Goal: Information Seeking & Learning: Learn about a topic

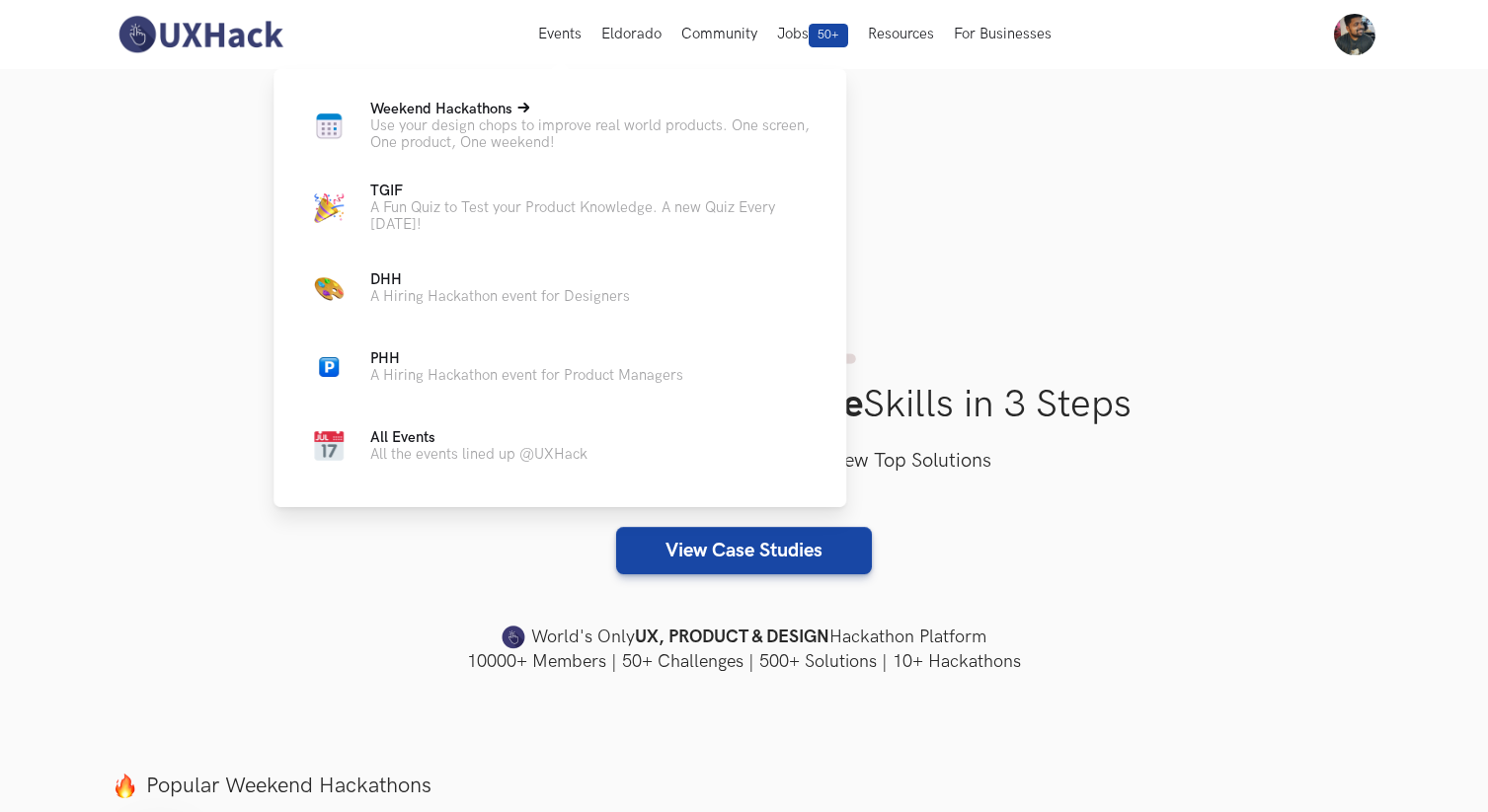
click at [508, 117] on span "Weekend Hackathons Live" at bounding box center [441, 109] width 142 height 17
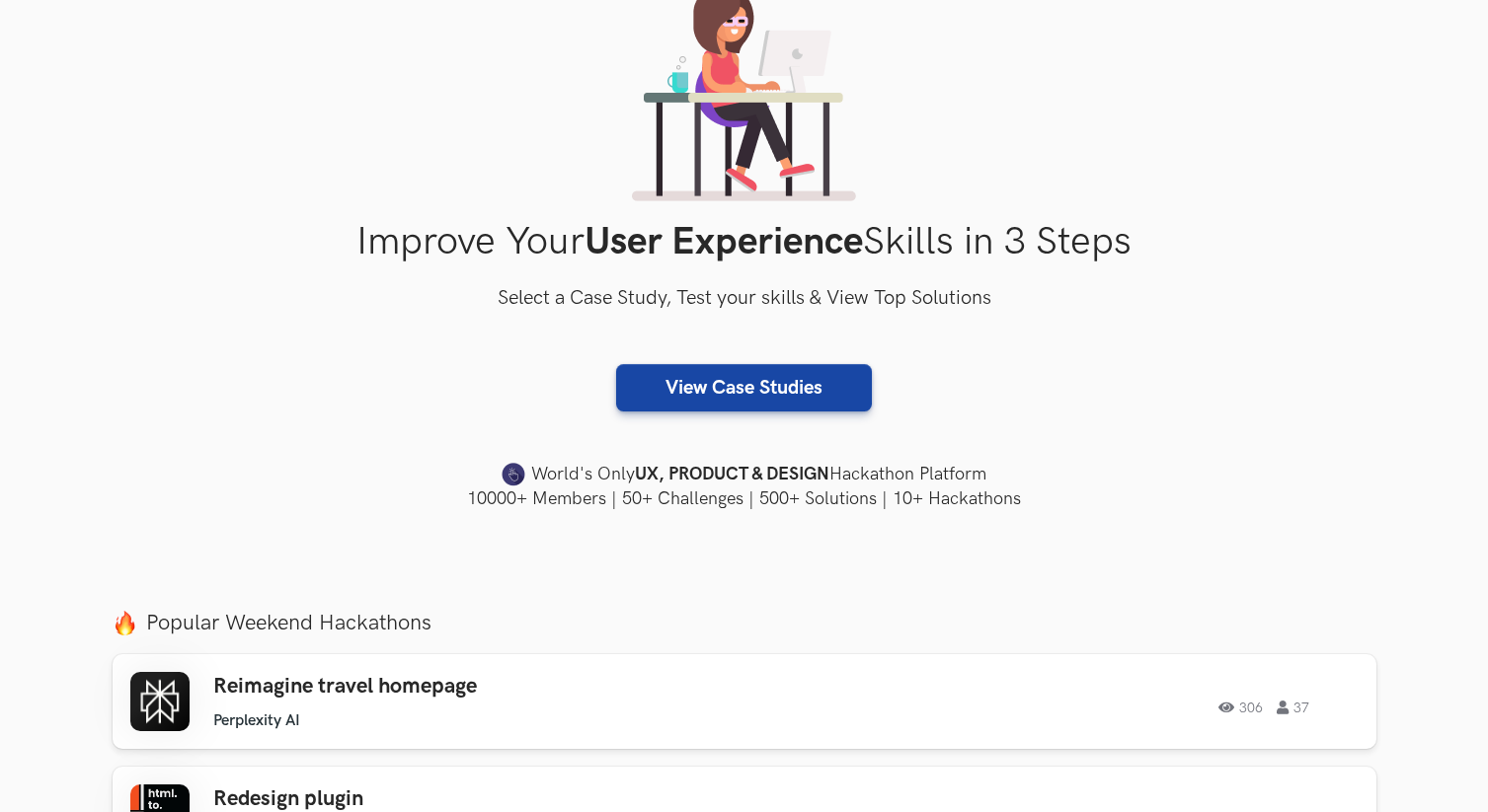
scroll to position [424, 0]
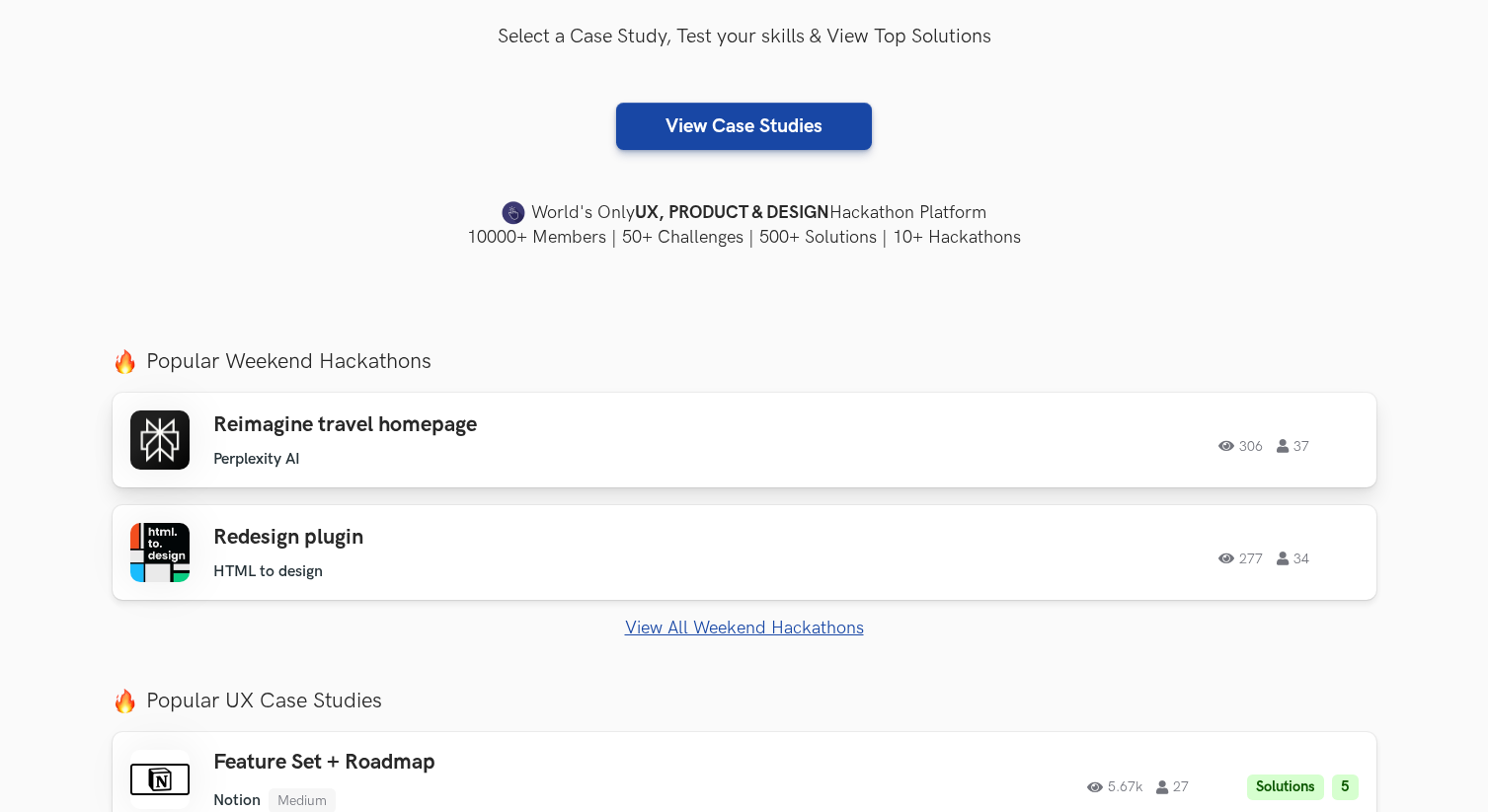
click at [817, 462] on div "Reimagine travel homepage Perplexity AI Perplexity AI 306 37 306 37" at bounding box center [744, 439] width 1228 height 59
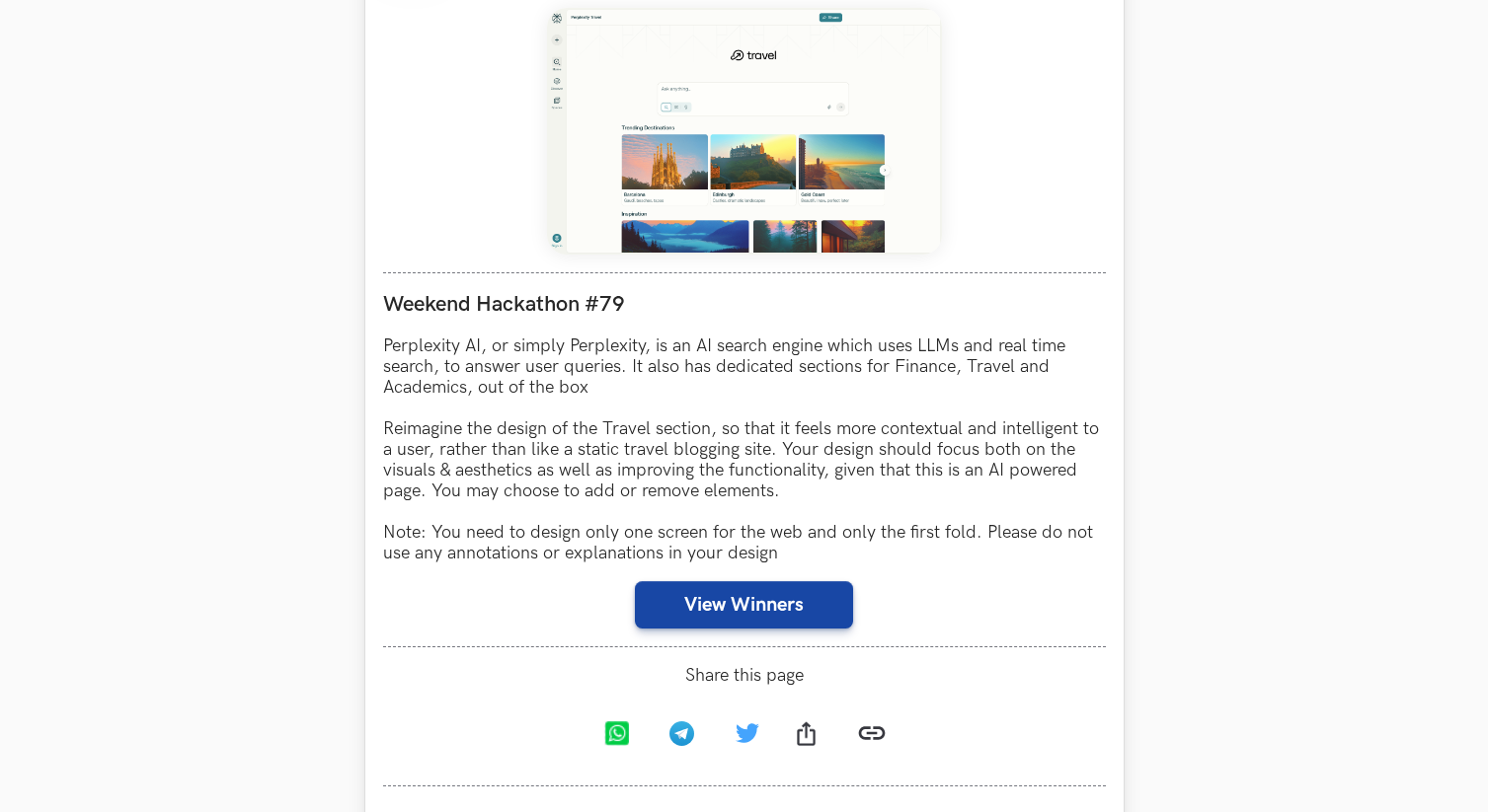
scroll to position [1222, 0]
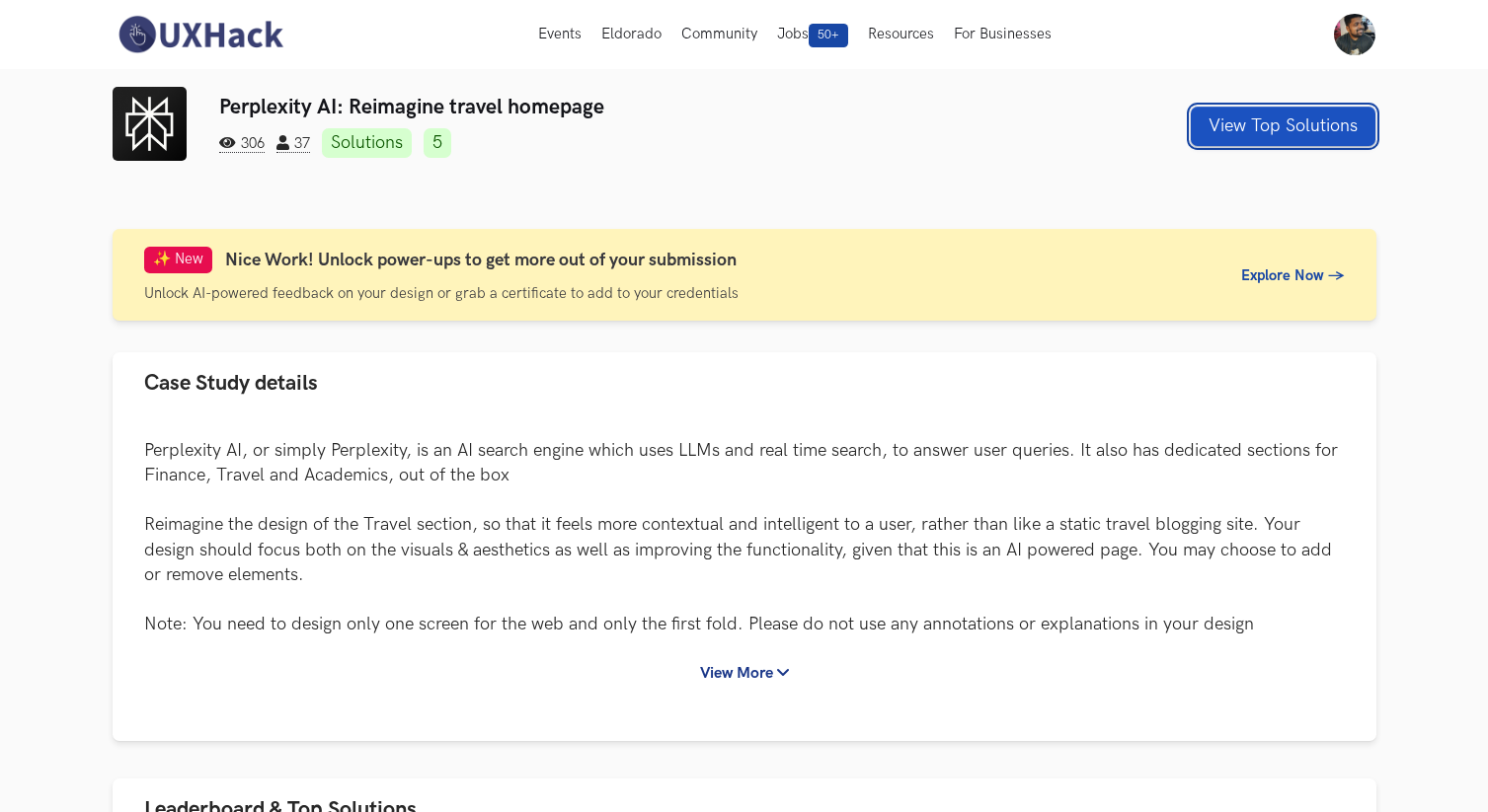
click at [1298, 134] on button "View Top Solutions" at bounding box center [1283, 127] width 185 height 40
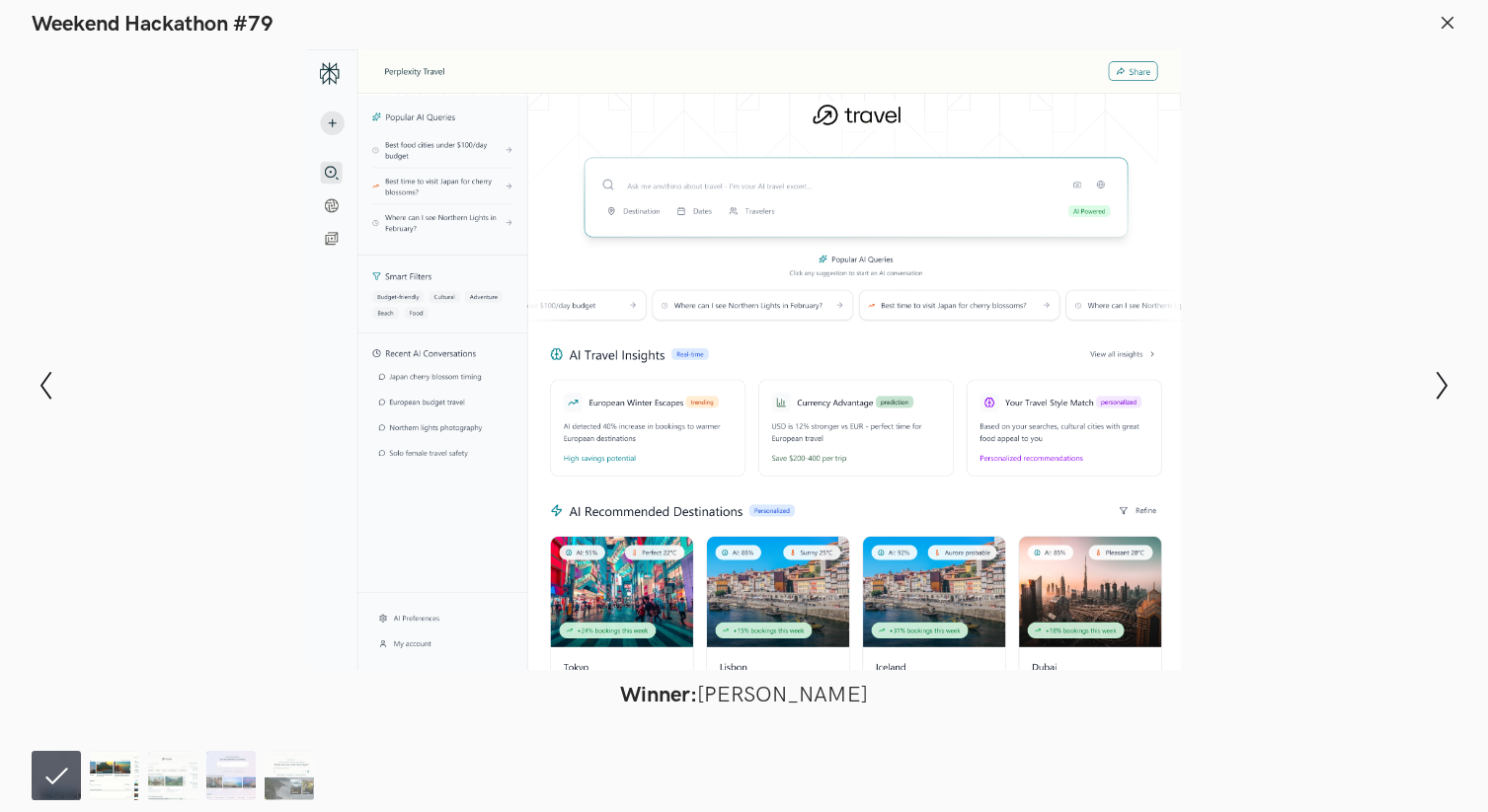
click at [128, 760] on img at bounding box center [114, 775] width 49 height 49
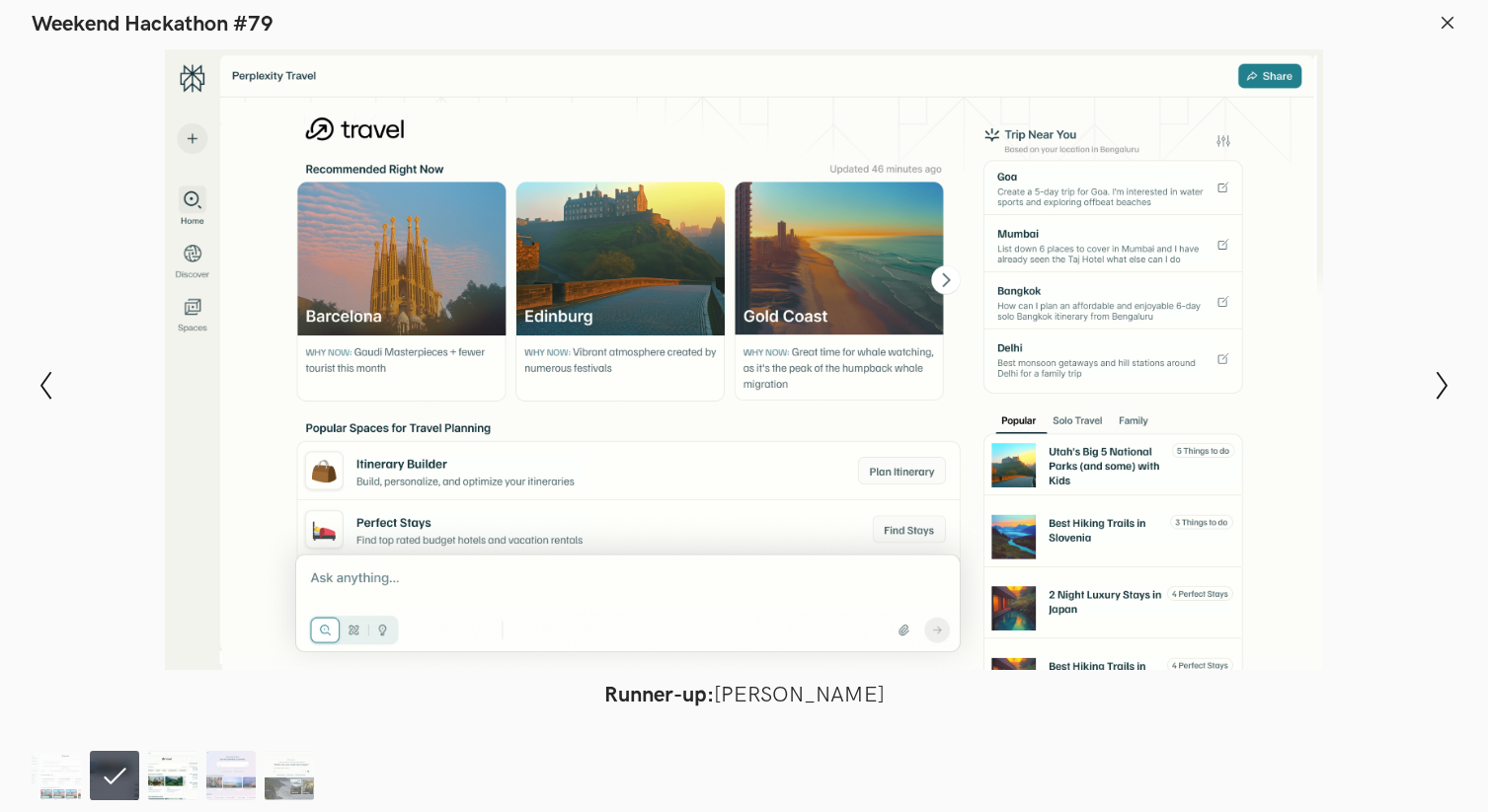
click at [155, 770] on img at bounding box center [172, 775] width 49 height 49
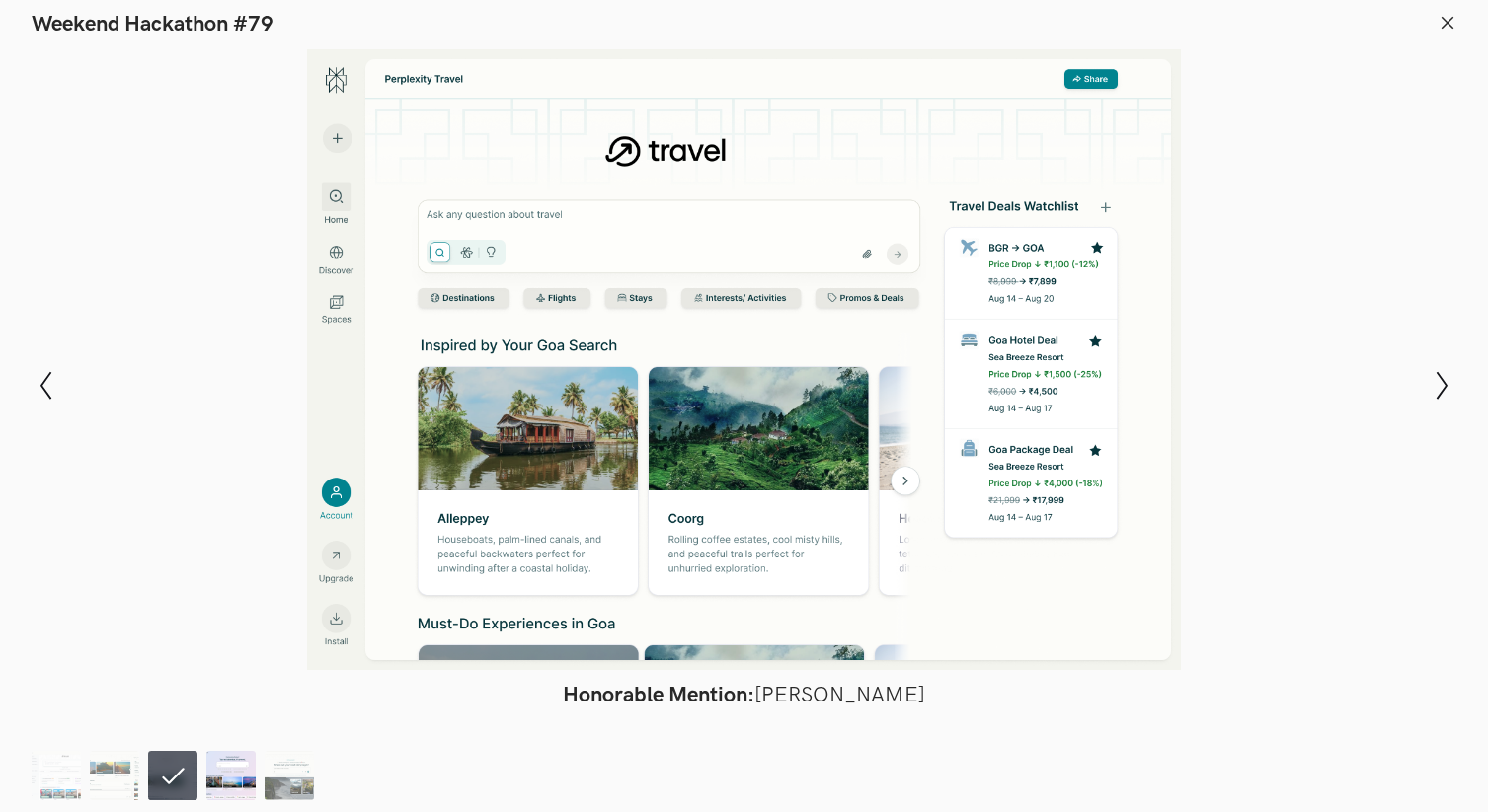
click at [209, 779] on img at bounding box center [230, 775] width 49 height 49
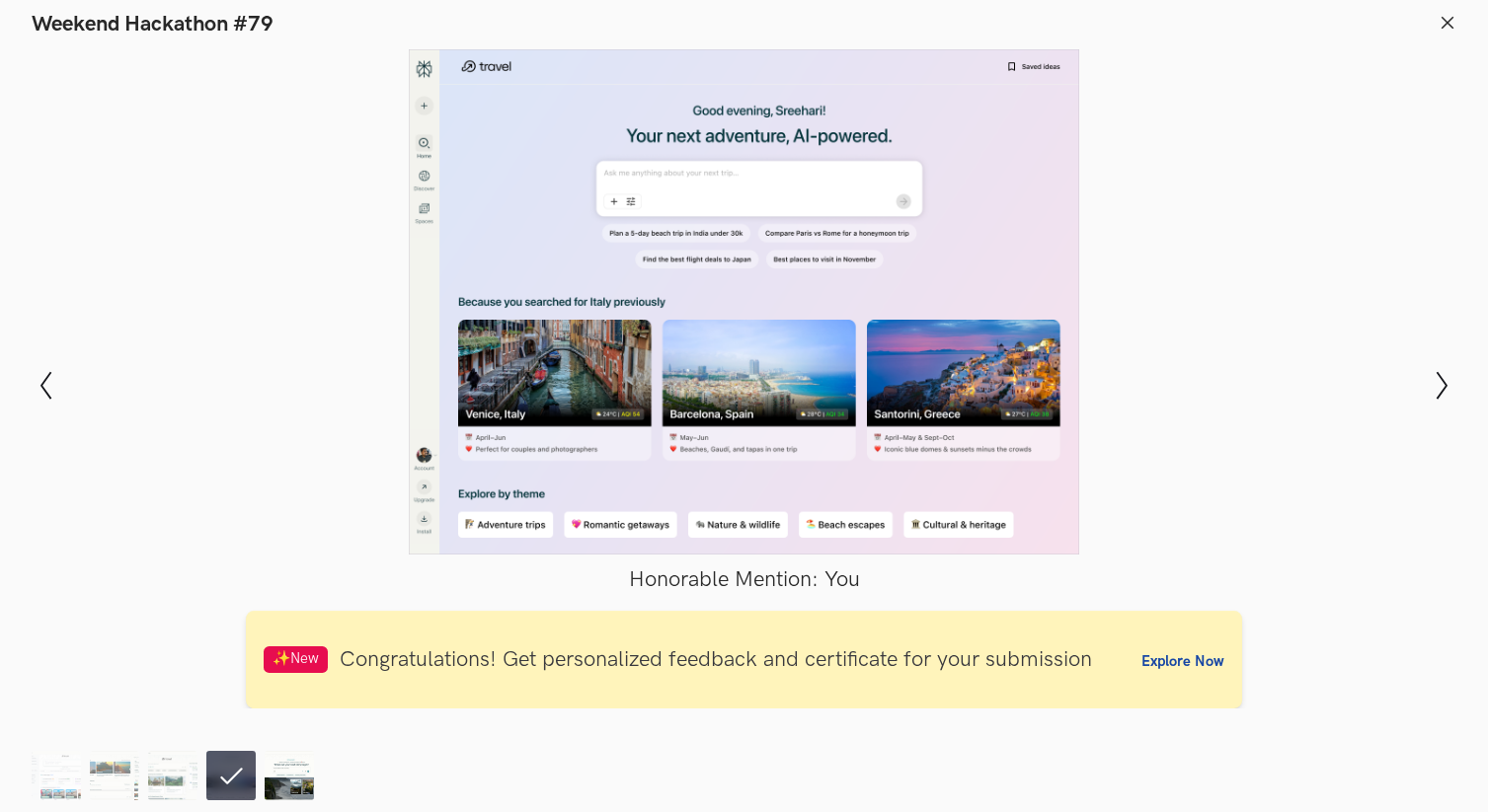
click at [277, 788] on img at bounding box center [289, 775] width 49 height 49
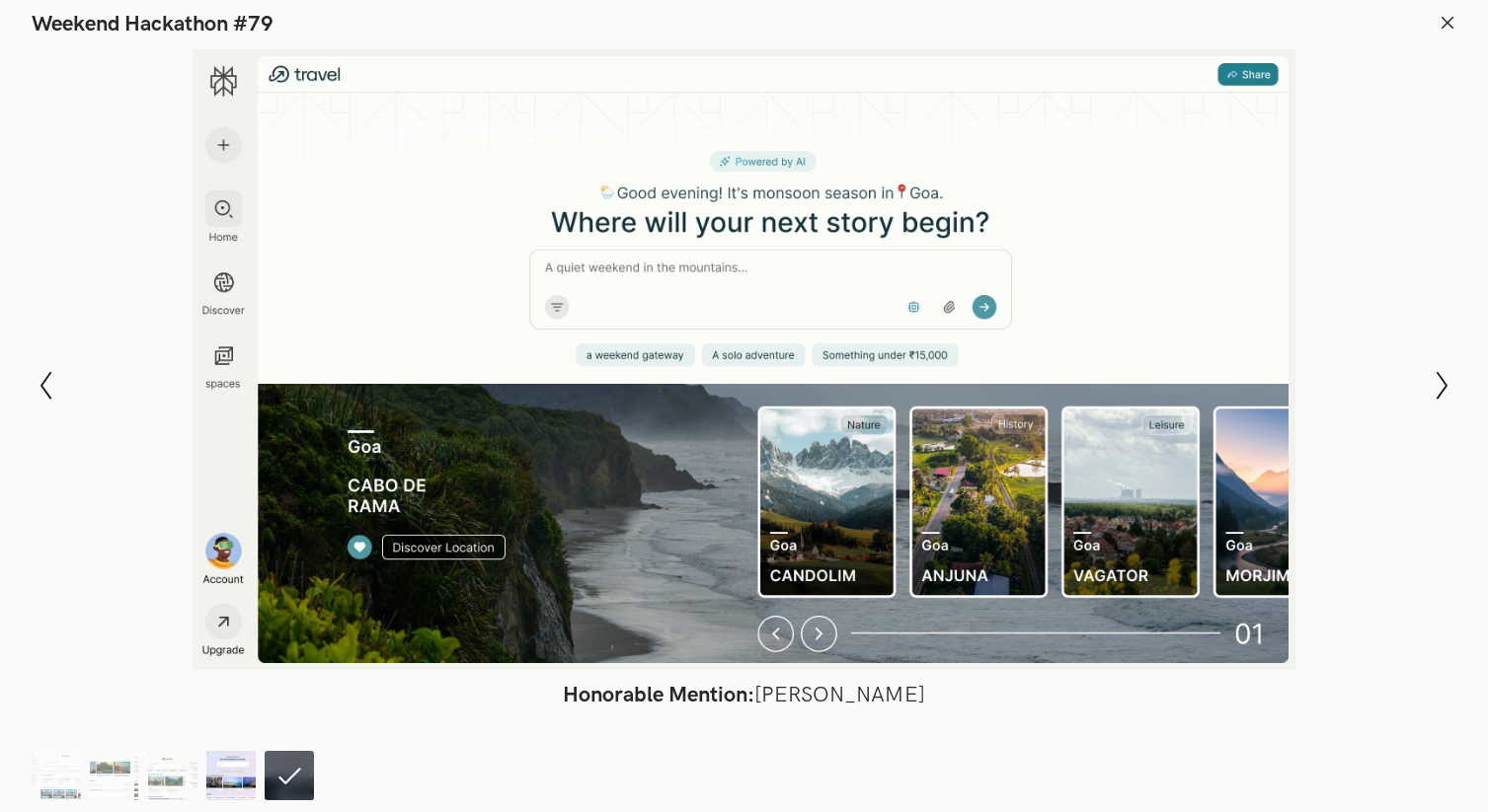
click at [244, 789] on img at bounding box center [230, 775] width 49 height 49
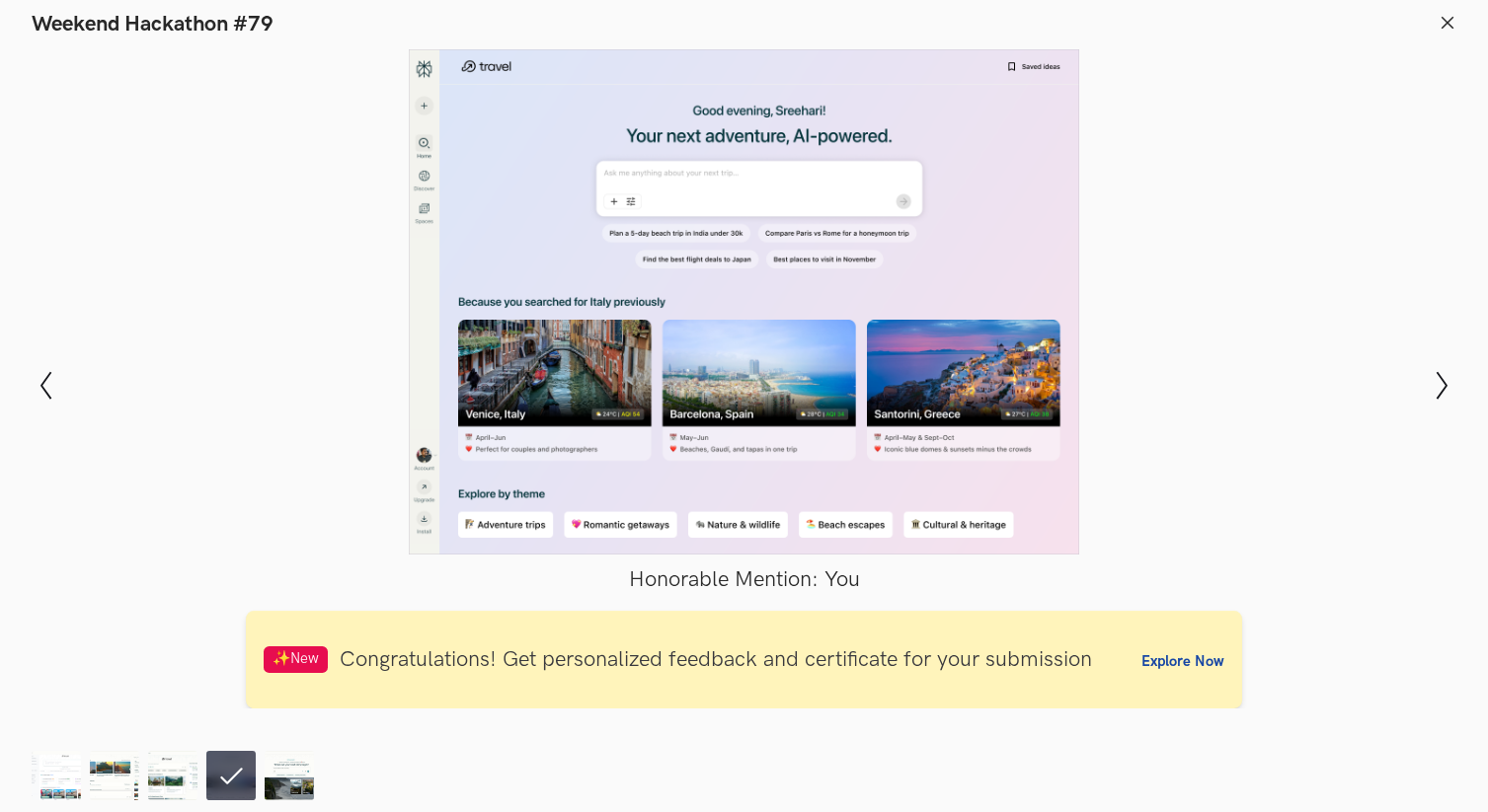
click at [323, 748] on footer at bounding box center [744, 772] width 1488 height 79
click at [295, 760] on img at bounding box center [289, 775] width 49 height 49
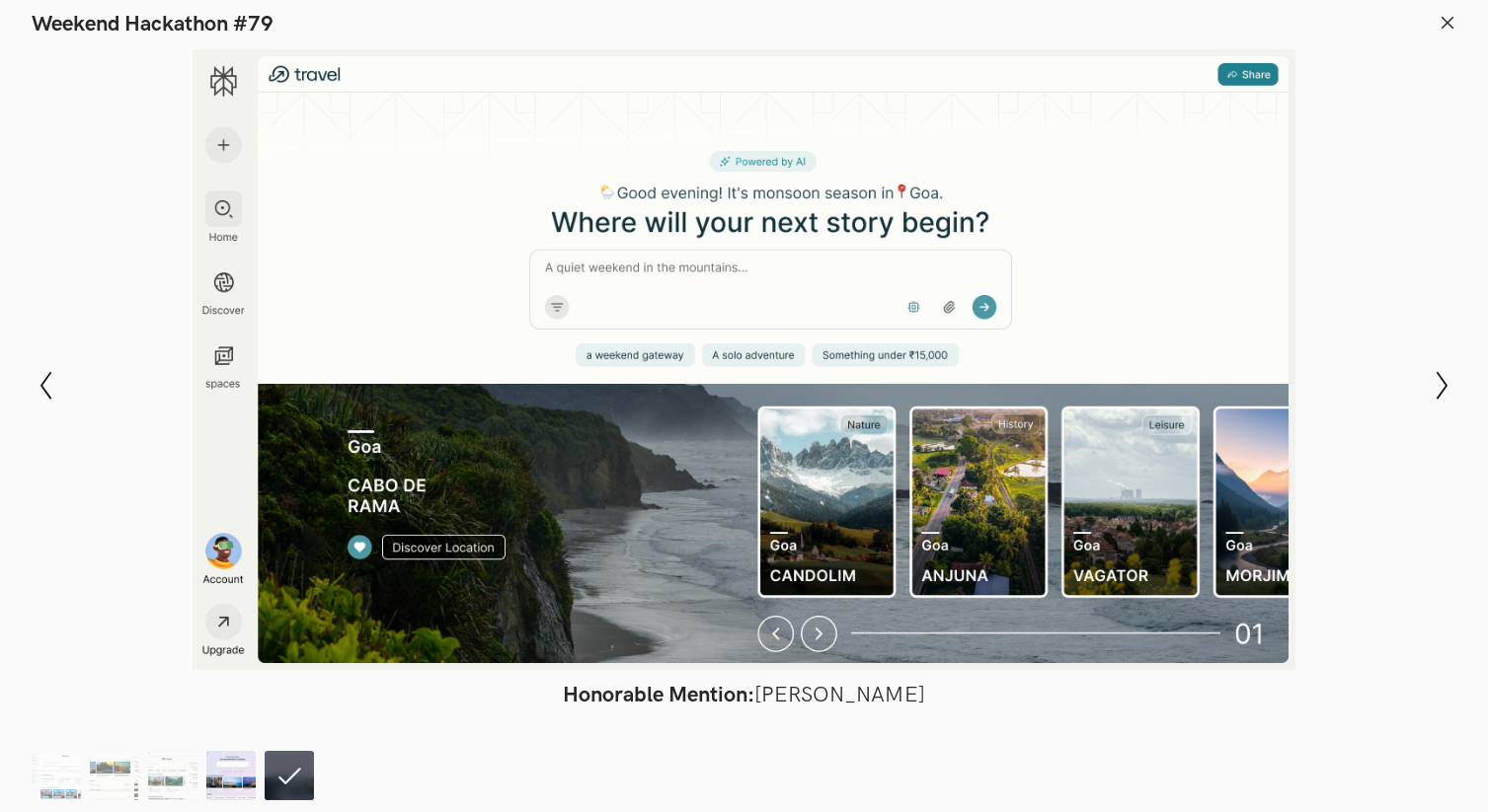
click at [227, 766] on img at bounding box center [230, 775] width 49 height 49
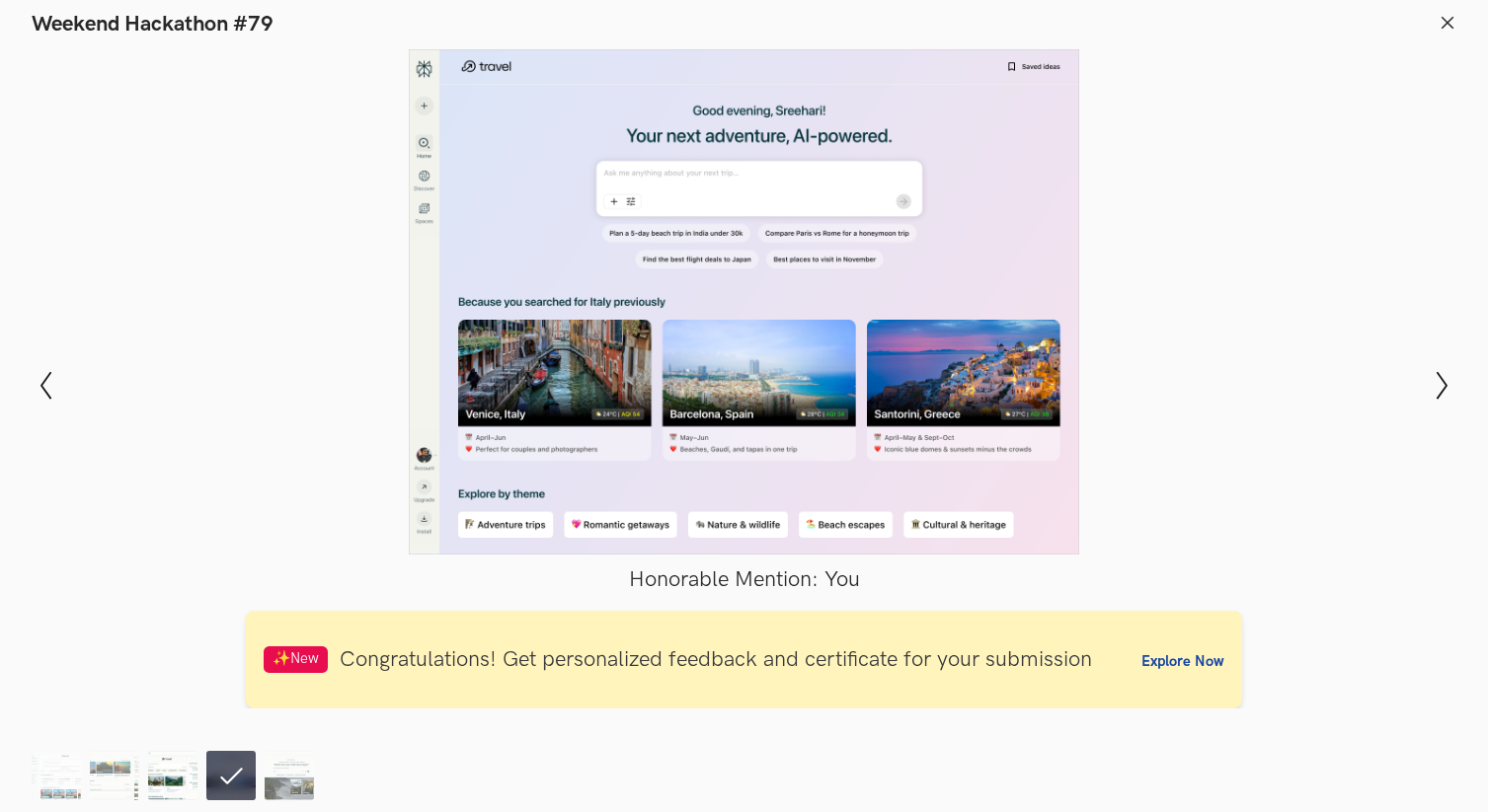
click at [171, 766] on img at bounding box center [172, 775] width 49 height 49
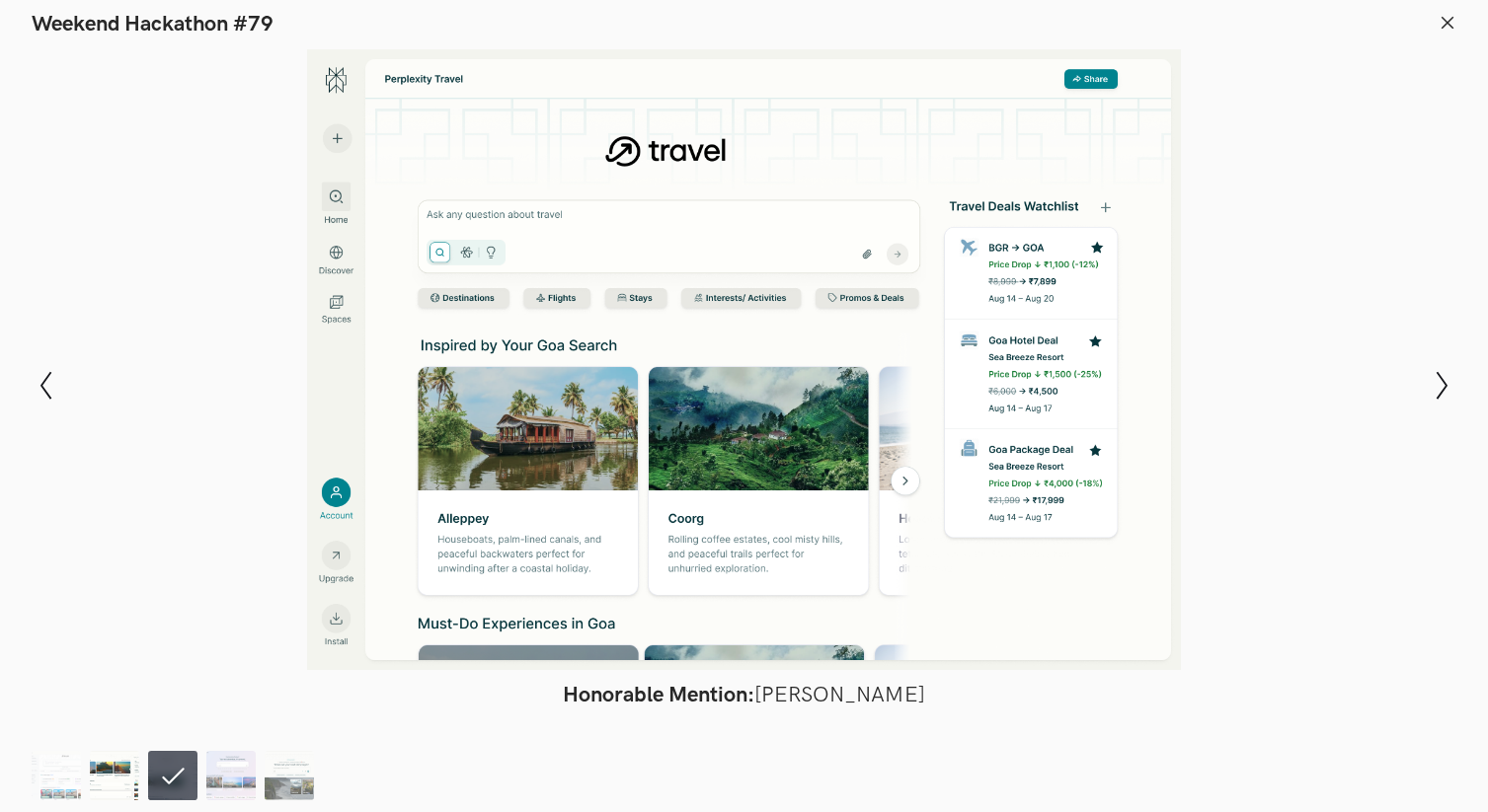
click at [102, 766] on img at bounding box center [114, 775] width 49 height 49
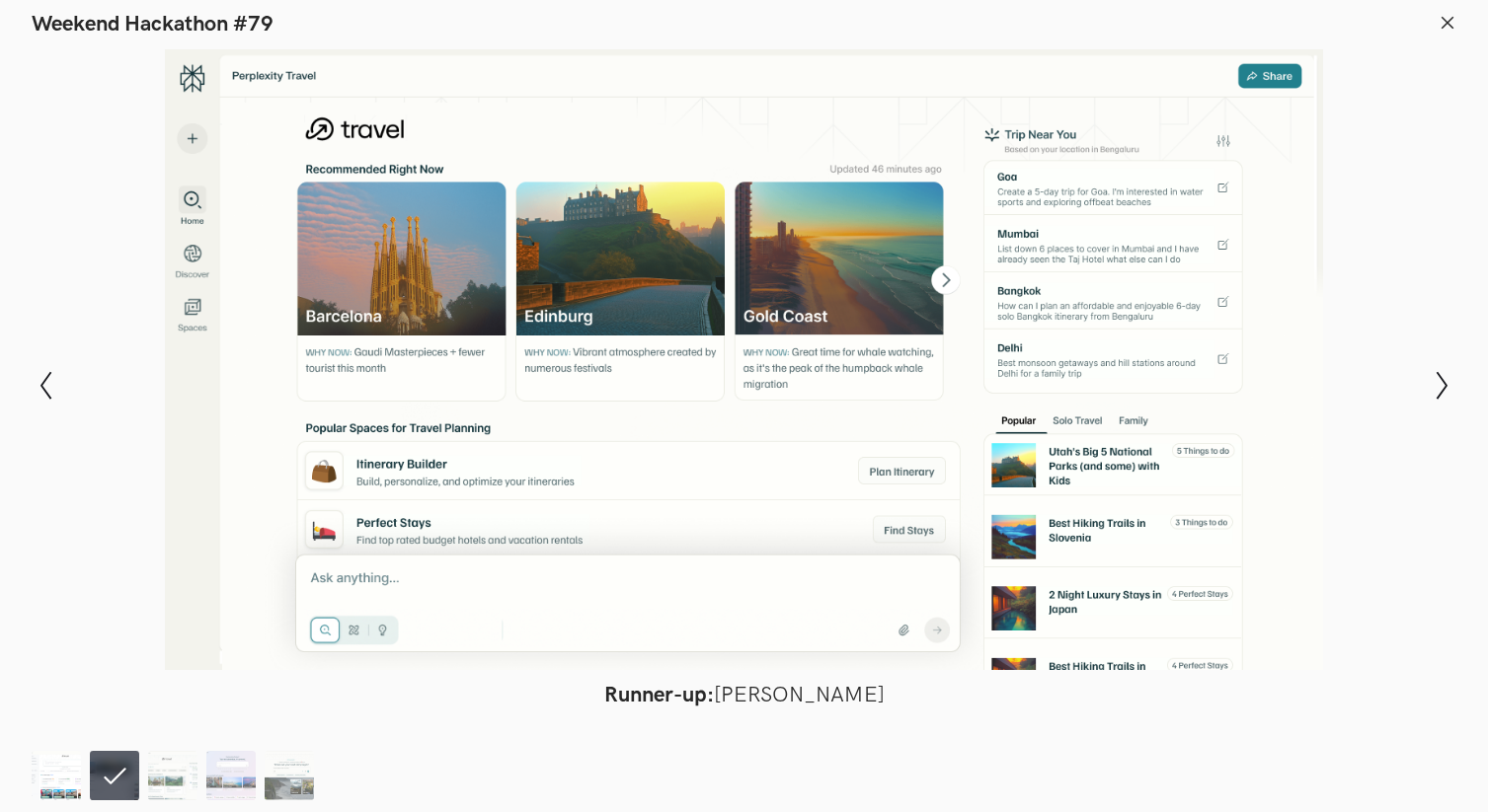
click at [45, 770] on img at bounding box center [56, 775] width 49 height 49
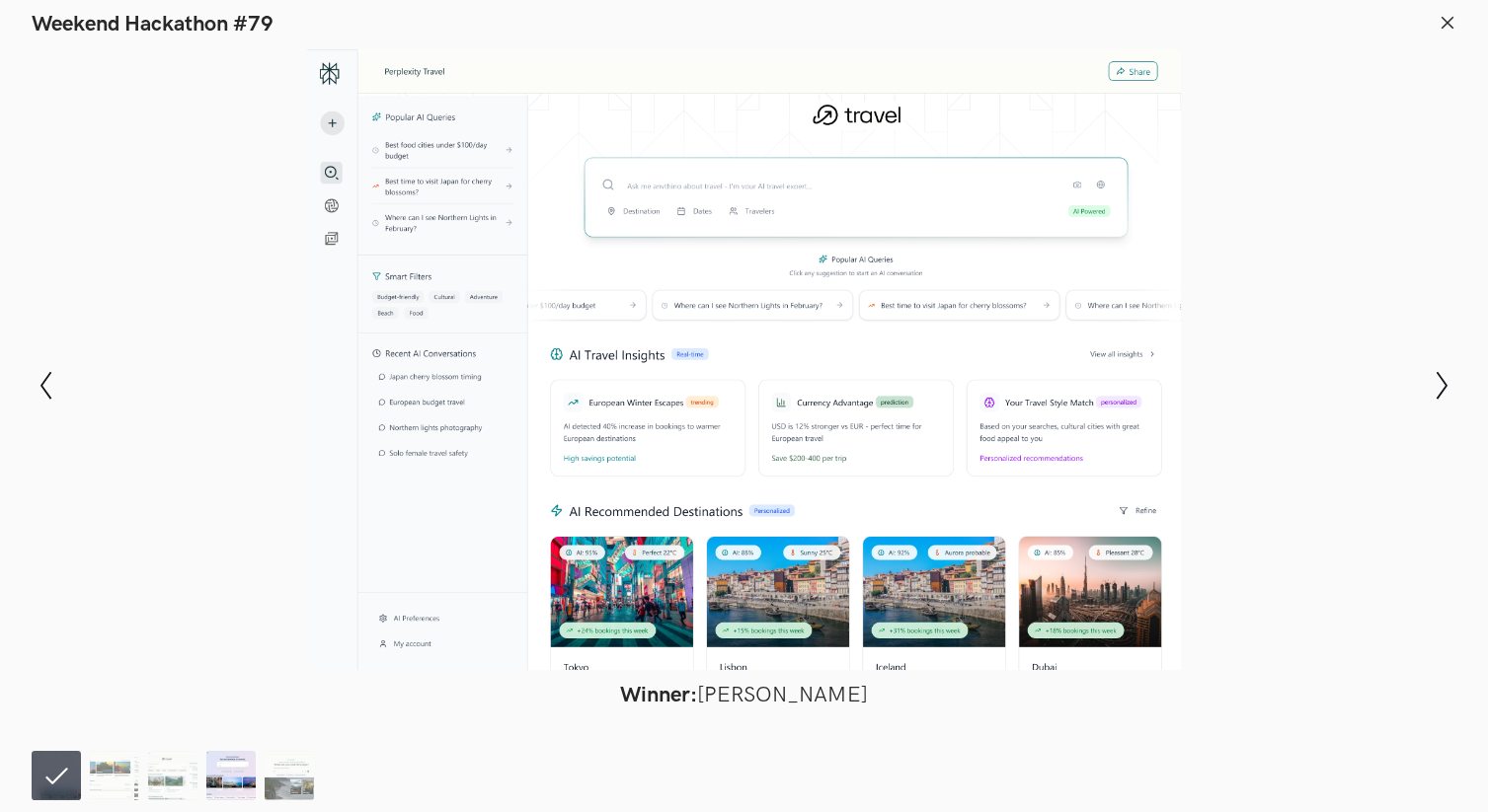
click at [206, 769] on img at bounding box center [230, 775] width 49 height 49
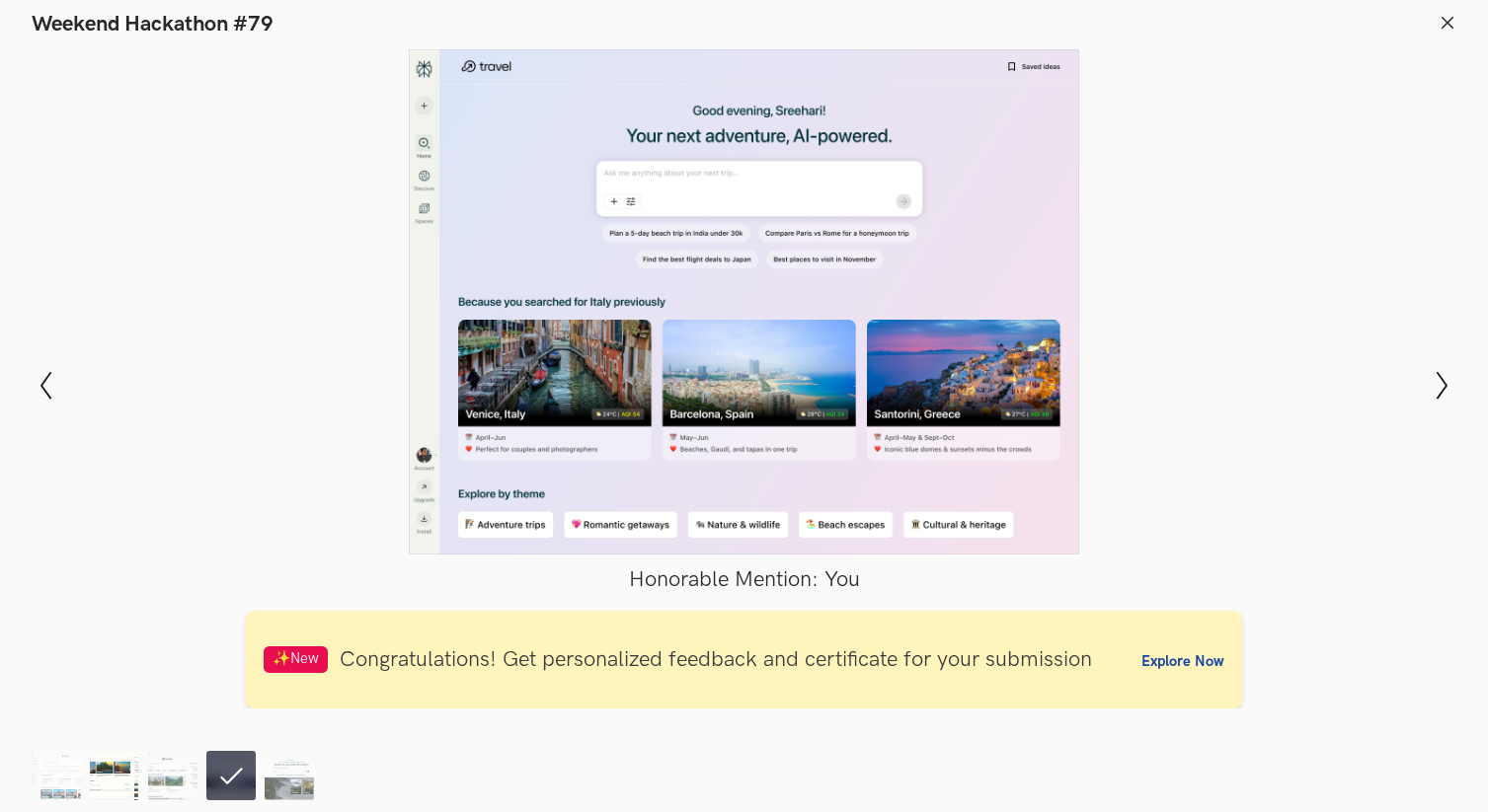
click at [114, 784] on img at bounding box center [114, 775] width 49 height 49
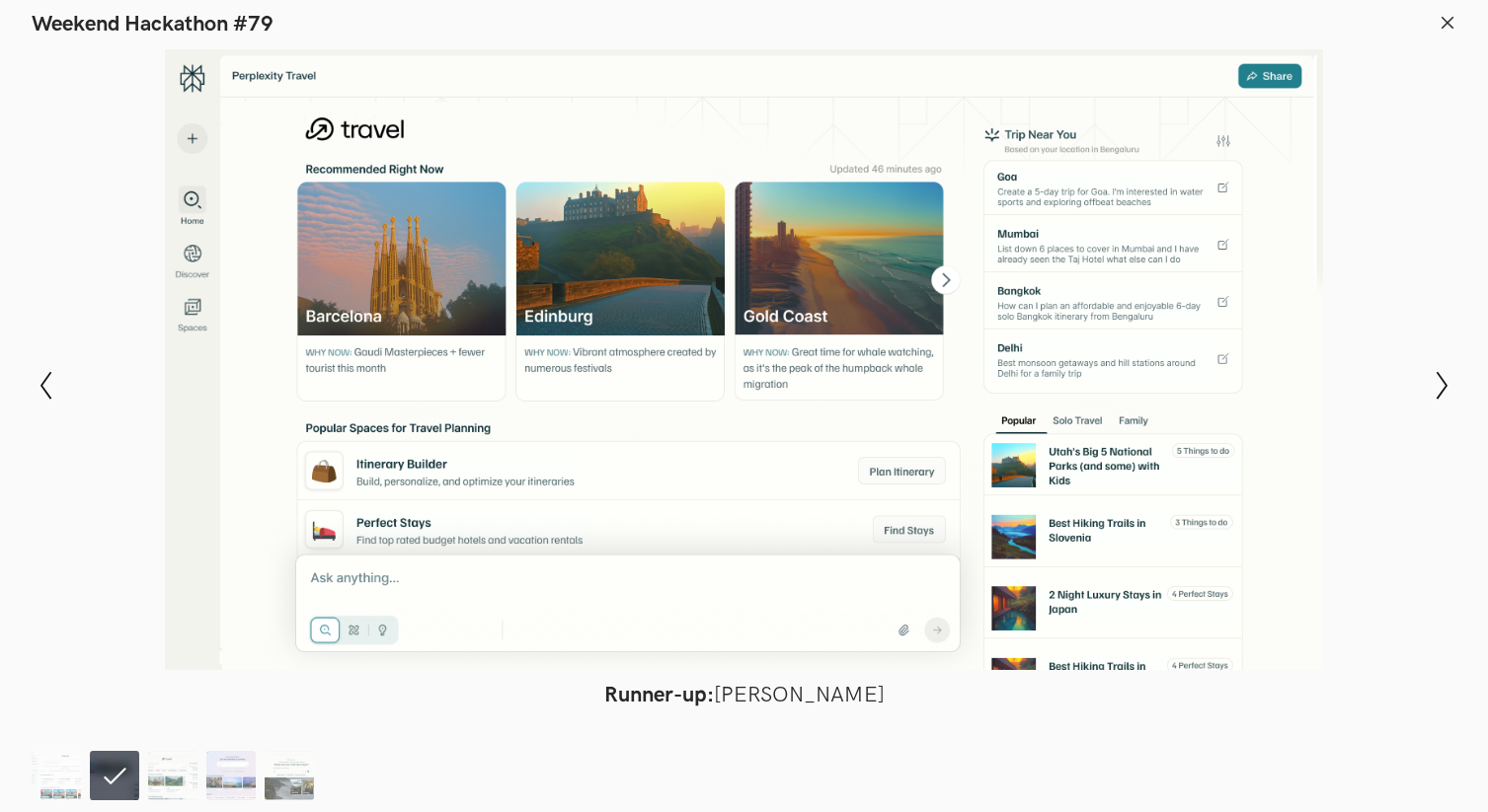
click at [143, 781] on ol at bounding box center [177, 775] width 291 height 49
click at [57, 780] on img at bounding box center [56, 775] width 49 height 49
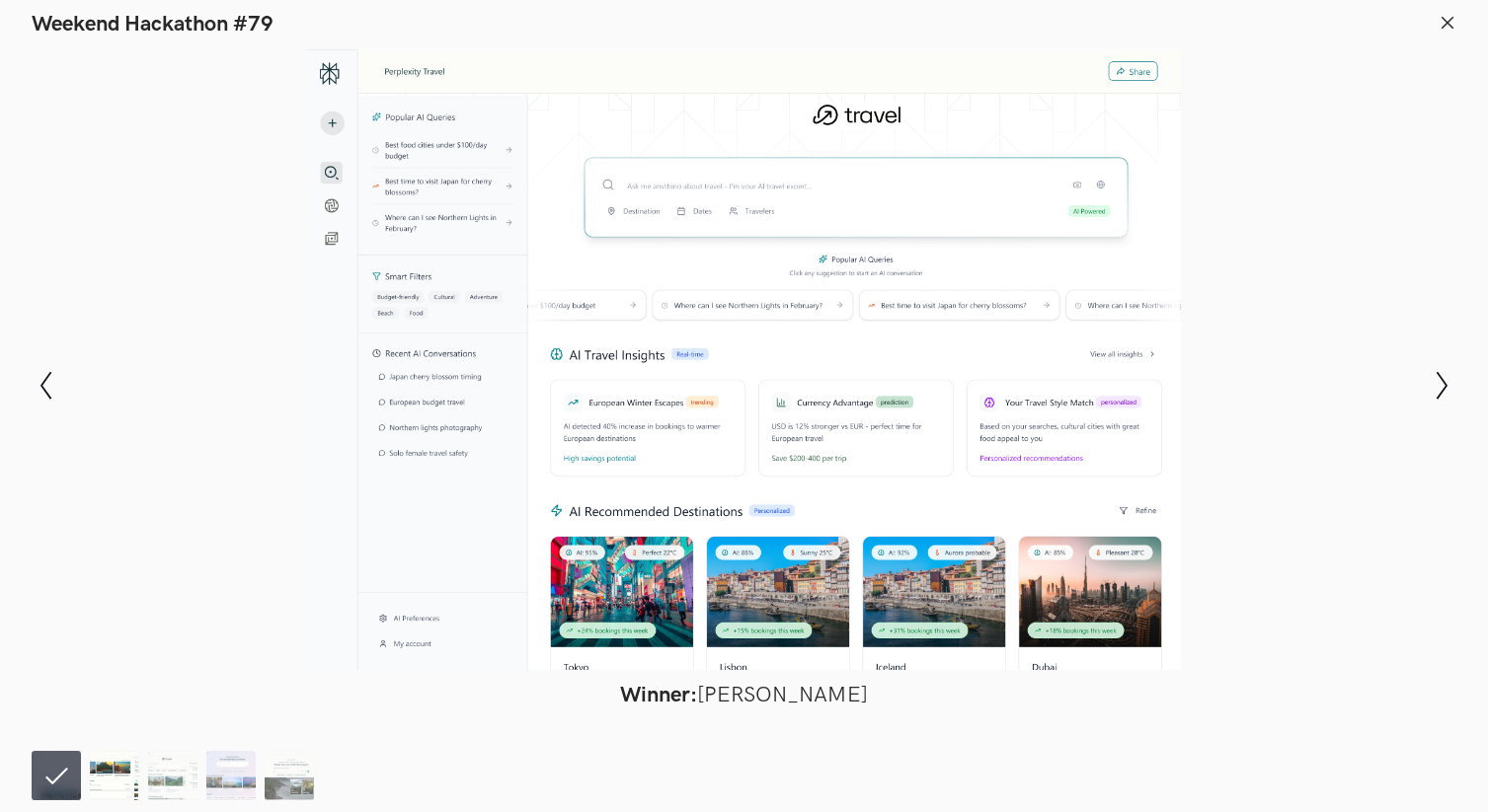
click at [121, 777] on img at bounding box center [114, 775] width 49 height 49
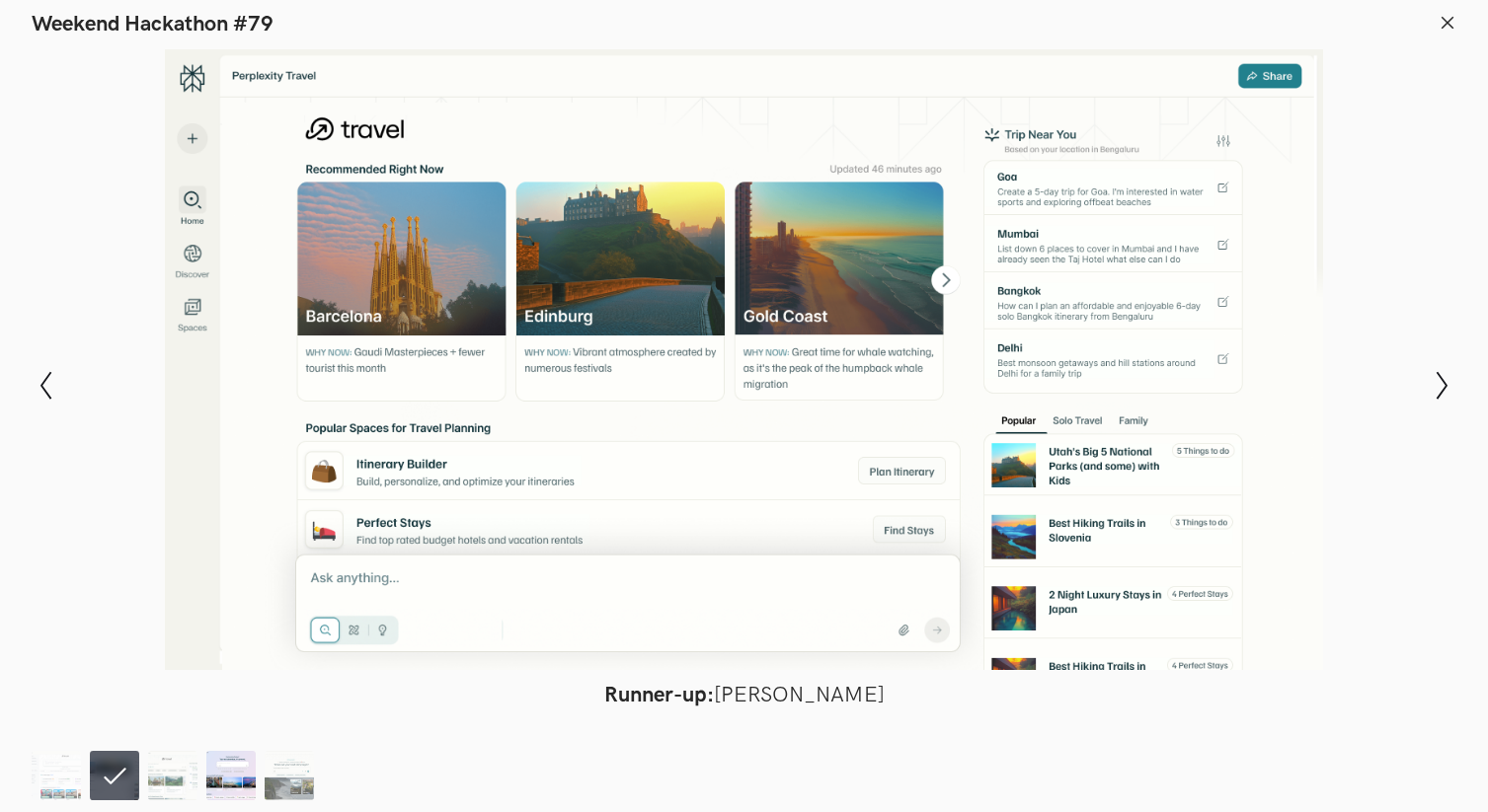
click at [234, 775] on img at bounding box center [230, 775] width 49 height 49
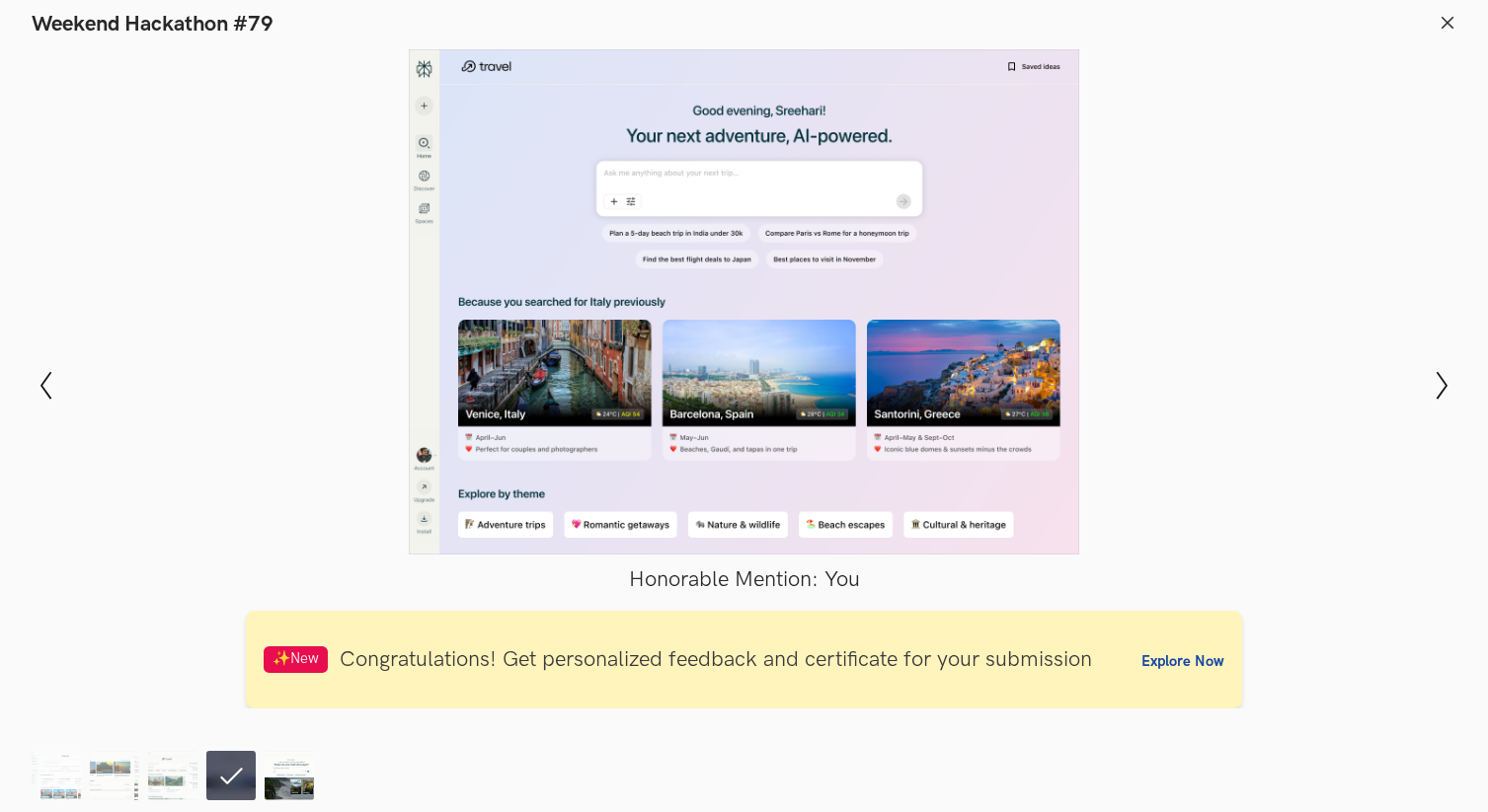
click at [286, 775] on img at bounding box center [289, 775] width 49 height 49
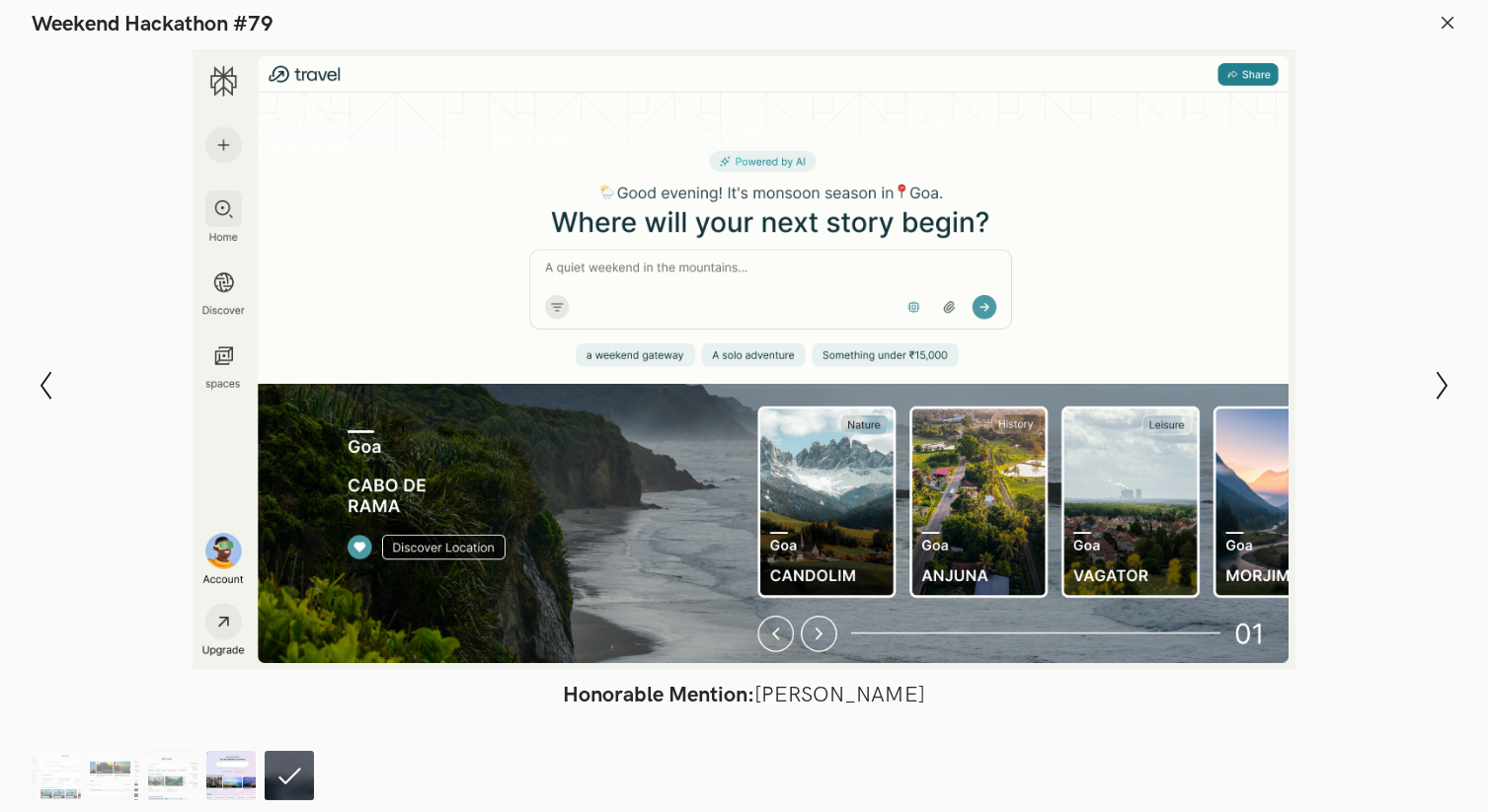
click at [234, 772] on img at bounding box center [230, 775] width 49 height 49
